Goal: Find specific page/section: Find specific page/section

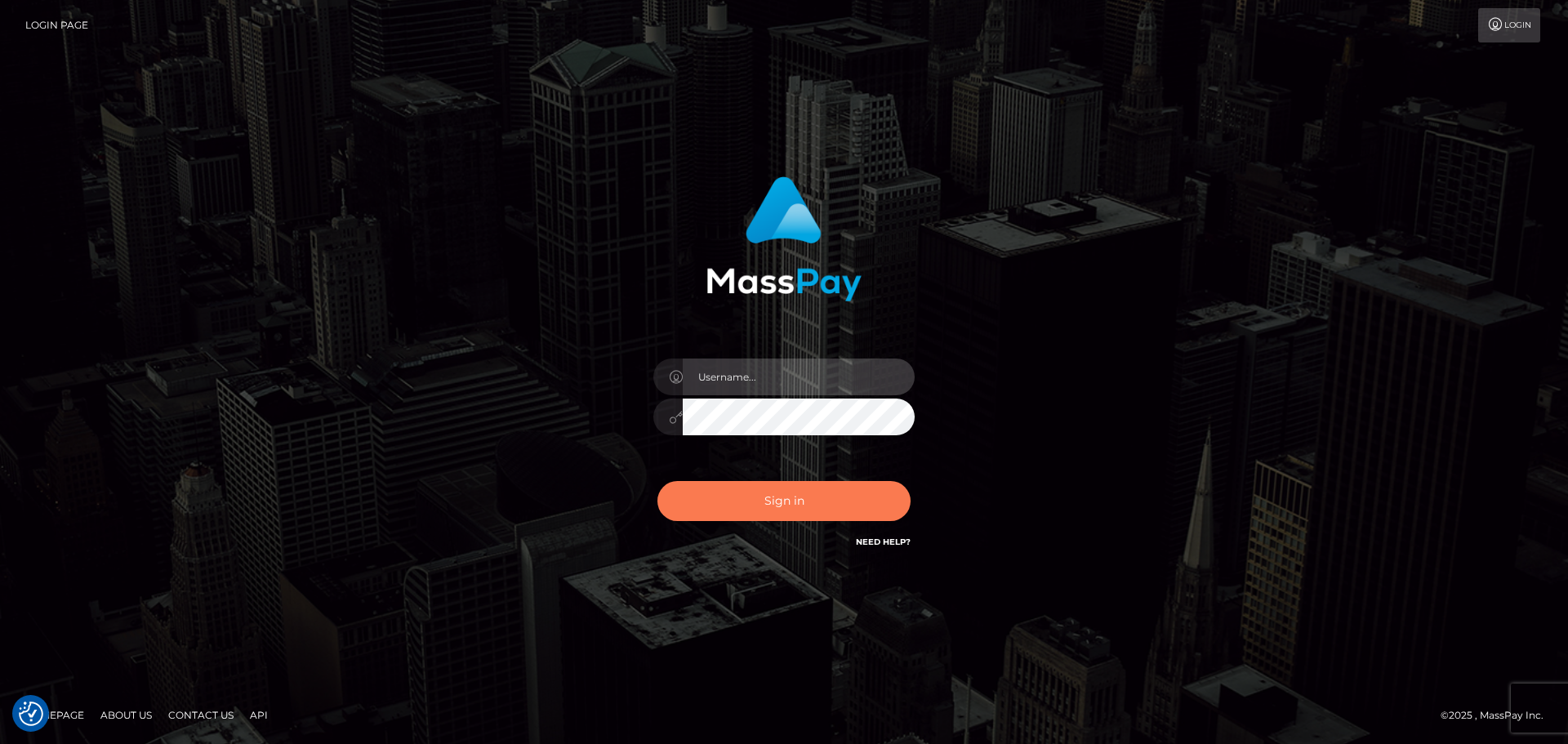
type input "hello.feetfinder"
click at [766, 499] on button "Sign in" at bounding box center [784, 500] width 253 height 40
type input "hello.feetfinder"
click at [758, 506] on button "Sign in" at bounding box center [784, 500] width 253 height 40
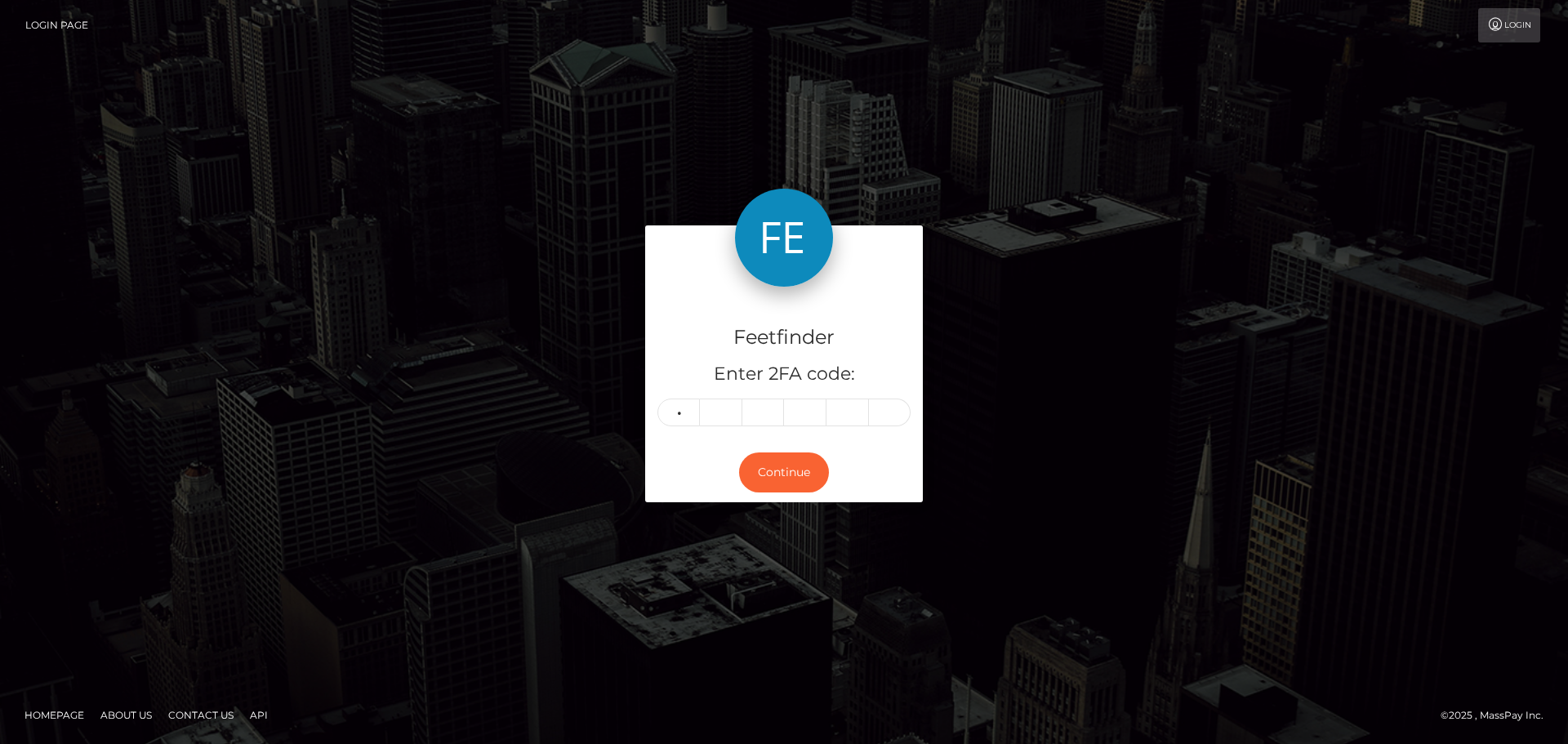
type input "6"
type input "9"
type input "1"
type input "6"
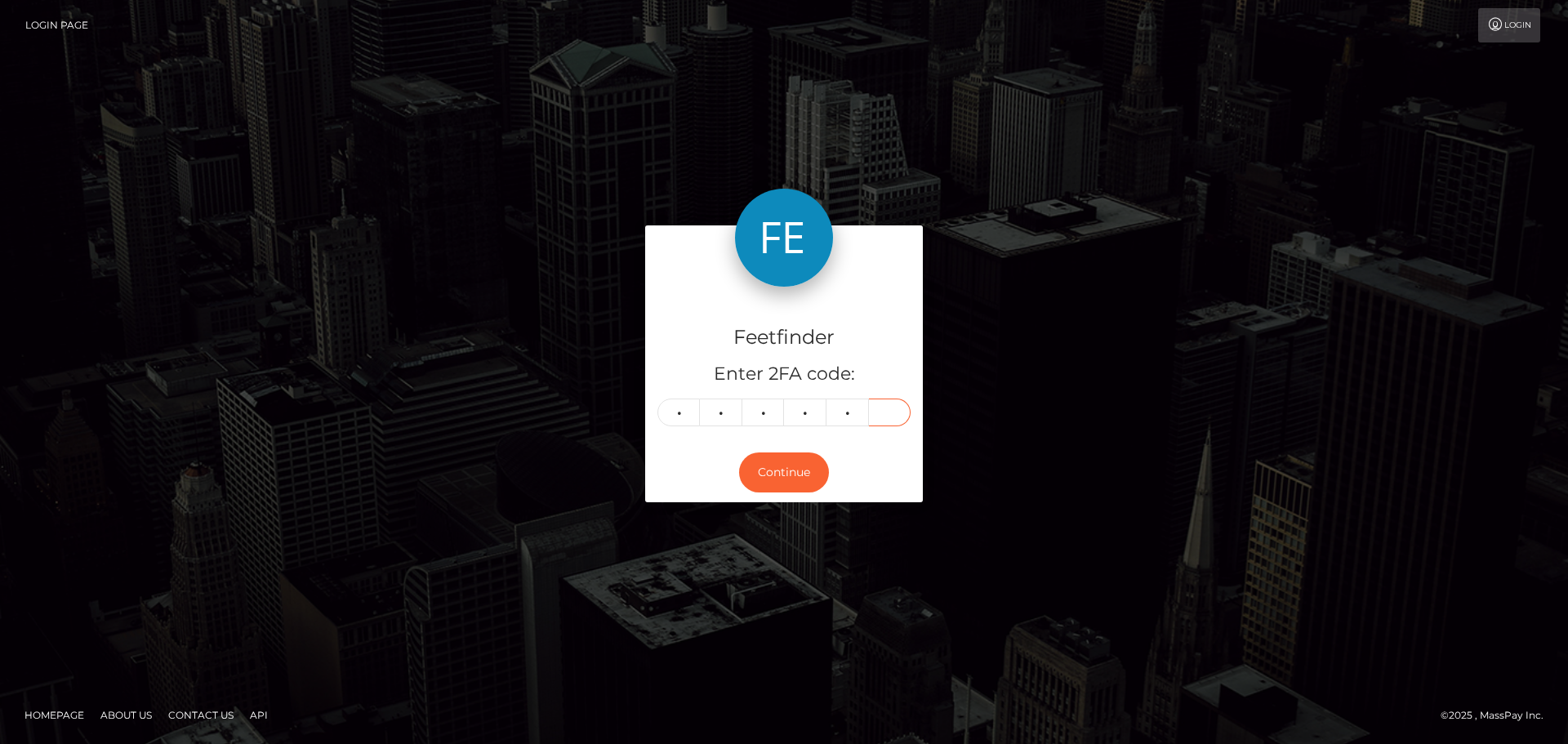
type input "8"
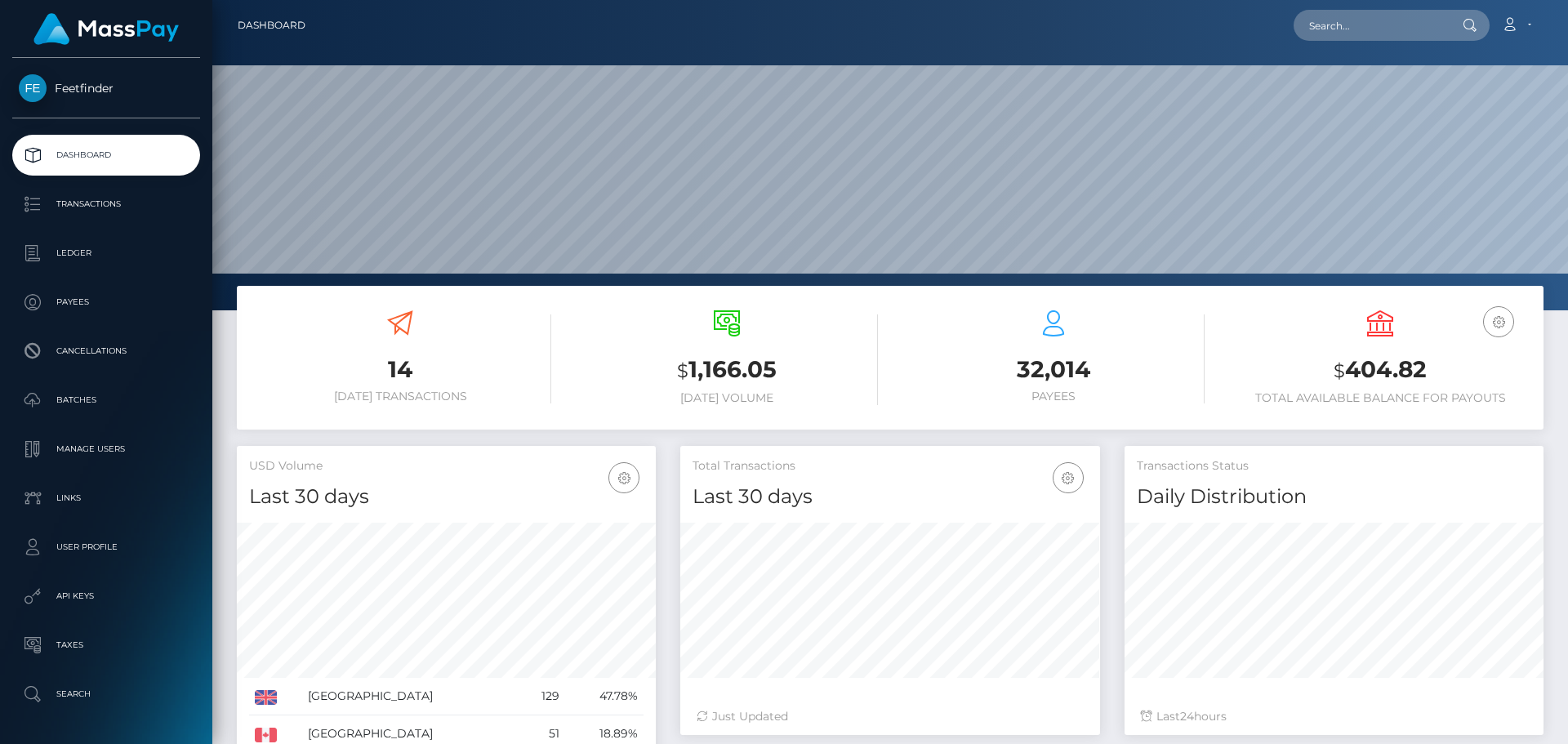
scroll to position [289, 419]
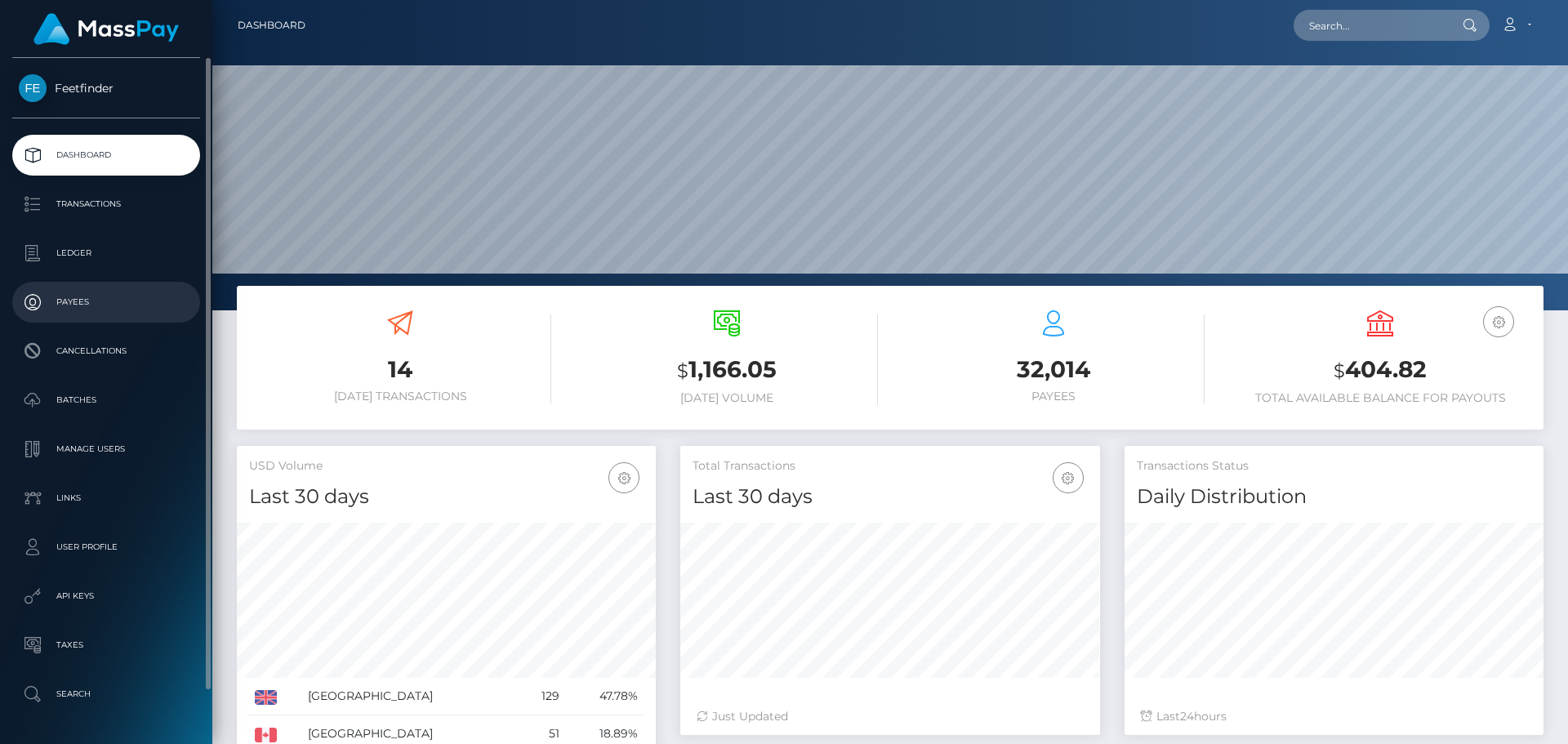
click at [54, 304] on p "Payees" at bounding box center [106, 302] width 175 height 25
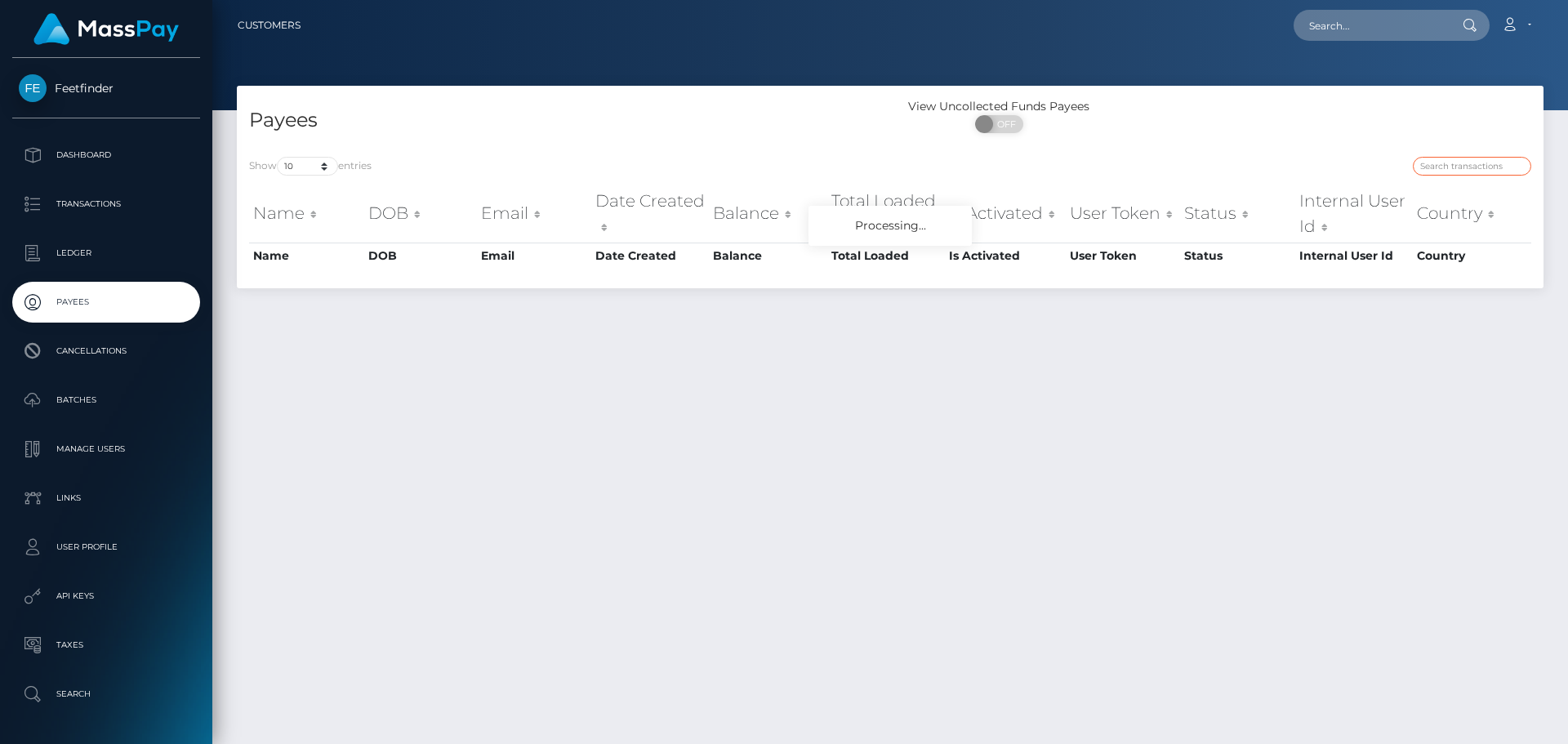
click at [1446, 158] on input "search" at bounding box center [1472, 166] width 118 height 19
paste input "1cb74b23-4ebc-11f0-bf09-062f66d36555"
type input "1cb74b23-4ebc-11f0-bf09-062f66d36555"
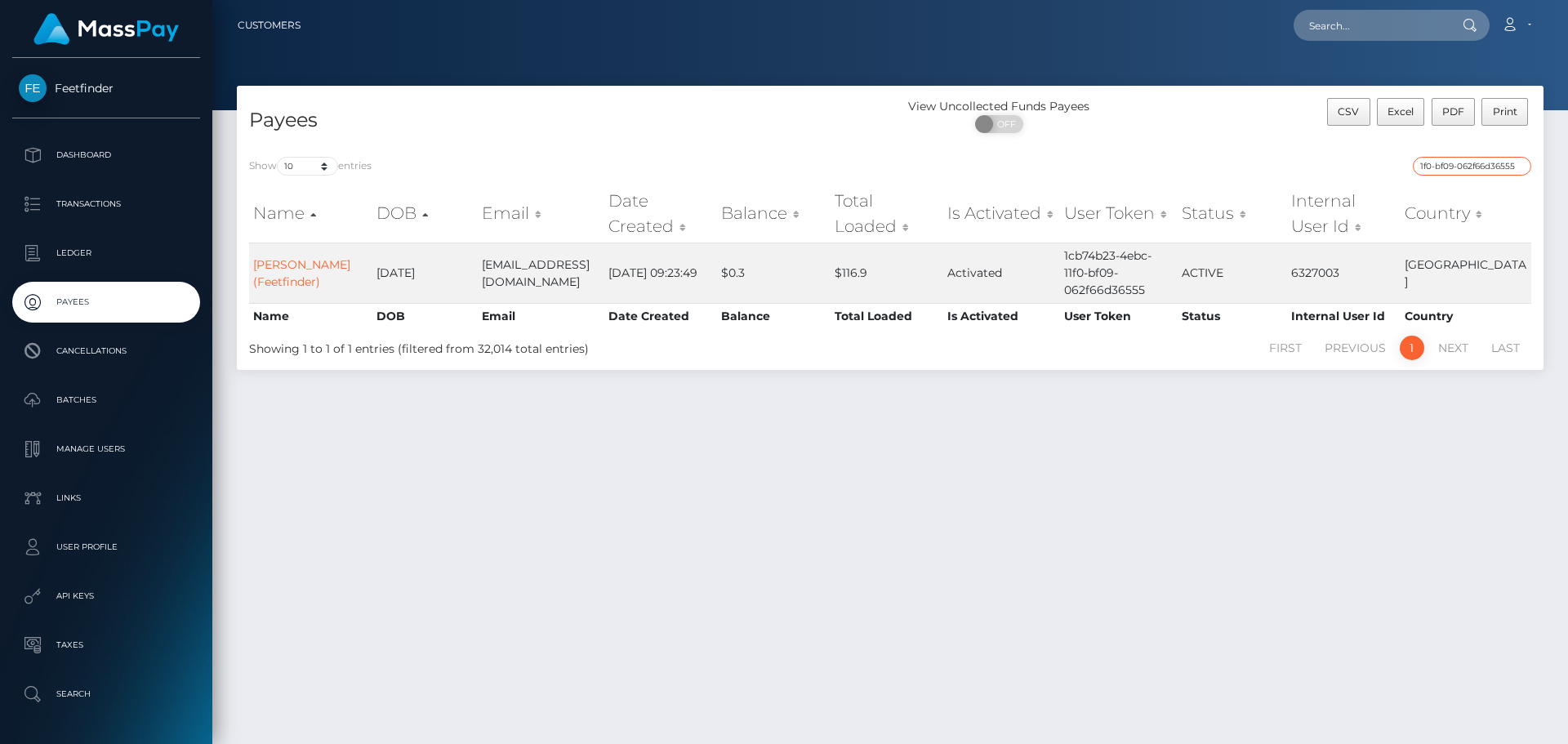
scroll to position [0, 0]
click at [304, 265] on link "[PERSON_NAME] (Feetfinder)" at bounding box center [302, 273] width 97 height 32
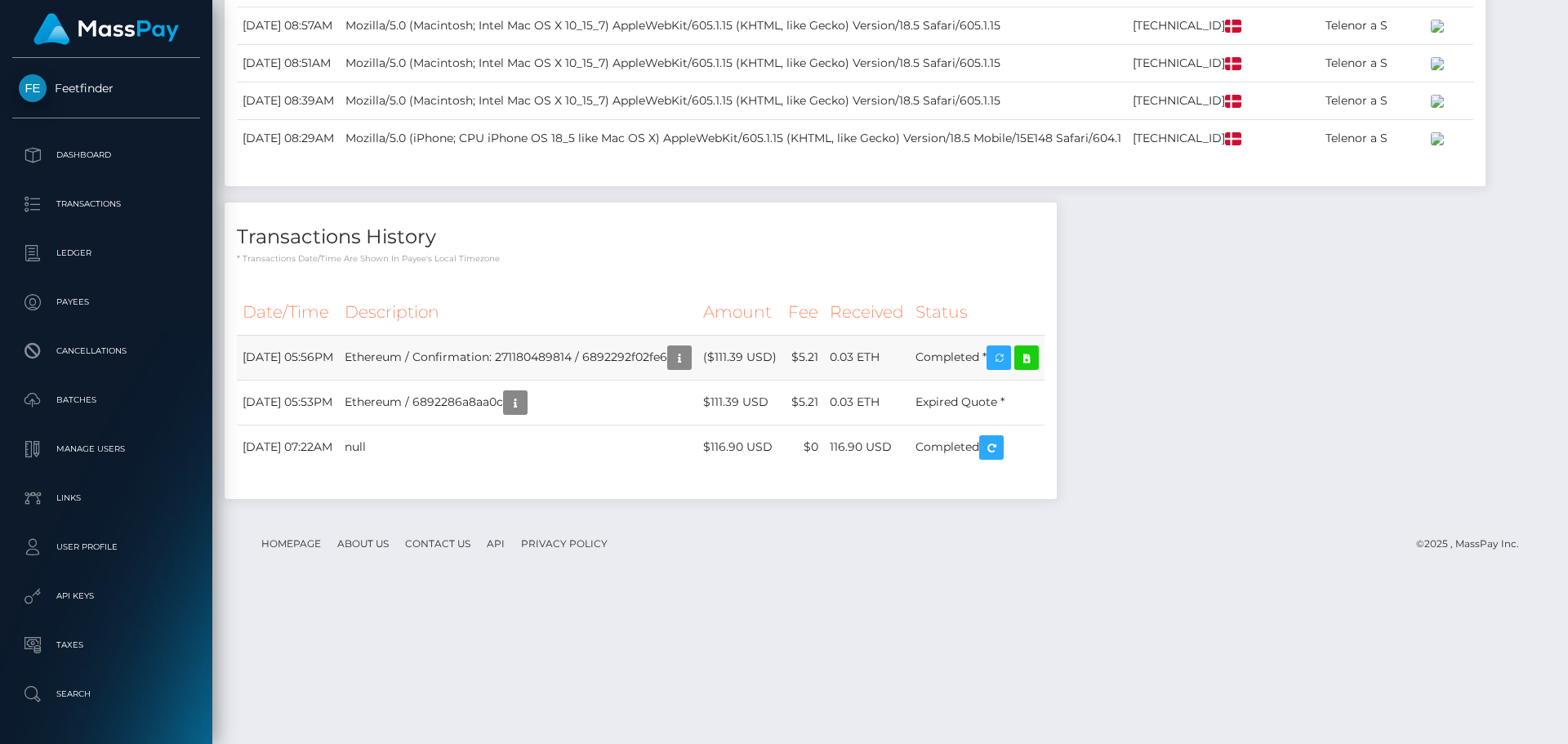
scroll to position [1727, 0]
